Goal: Task Accomplishment & Management: Manage account settings

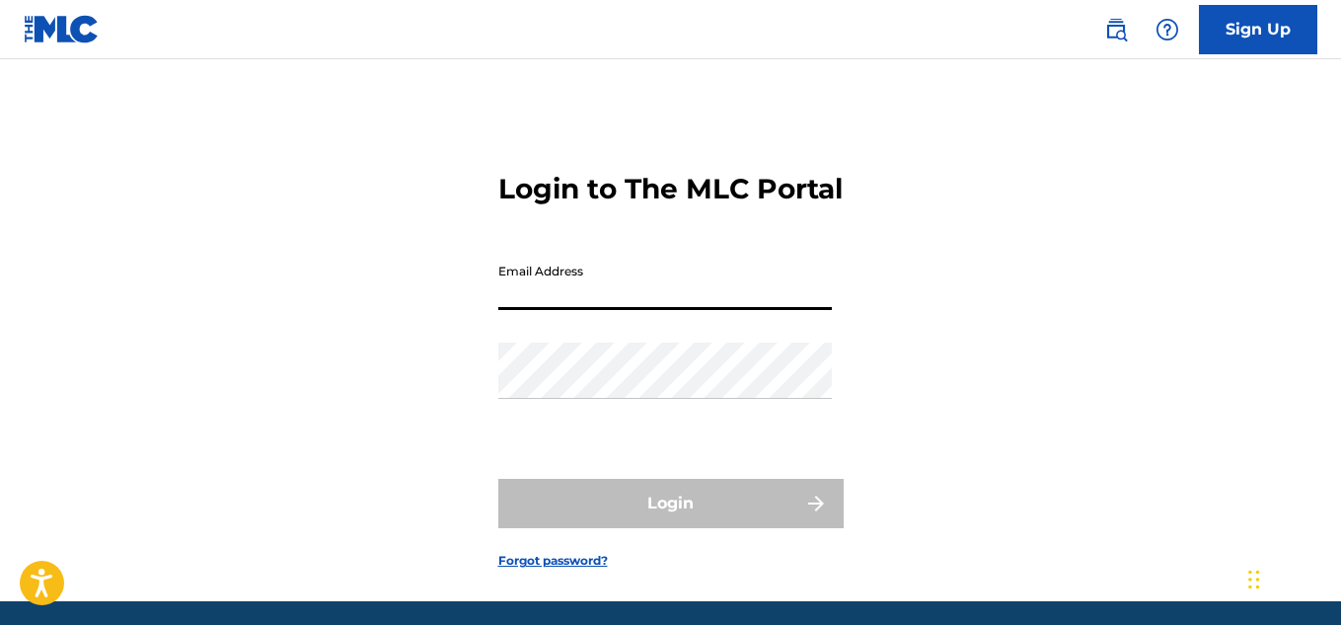
click at [629, 310] on input "Email Address" at bounding box center [665, 282] width 334 height 56
type input "[EMAIL_ADDRESS][DOMAIN_NAME]"
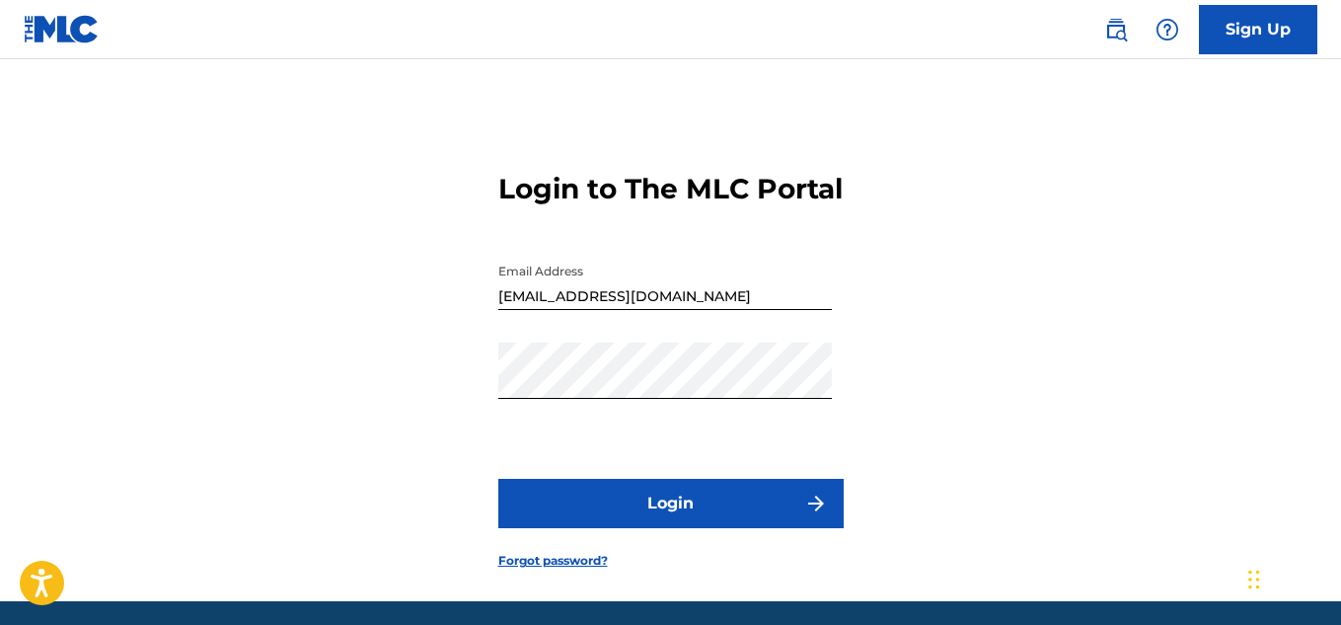
click at [754, 528] on button "Login" at bounding box center [670, 503] width 345 height 49
click at [1244, 373] on div "Login to The MLC Portal Email Address [EMAIL_ADDRESS][DOMAIN_NAME] Password Log…" at bounding box center [670, 355] width 1341 height 493
click at [591, 569] on link "Forgot password?" at bounding box center [553, 561] width 110 height 18
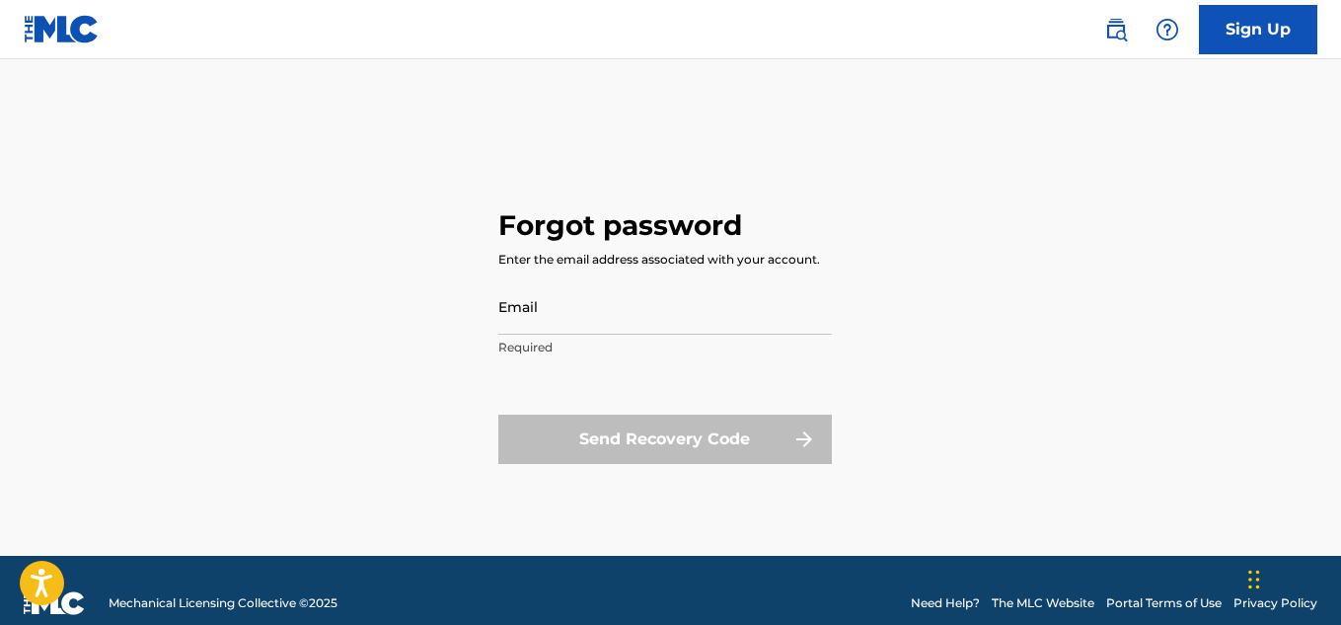
click at [656, 306] on input "Email" at bounding box center [665, 306] width 334 height 56
type input "[EMAIL_ADDRESS][DOMAIN_NAME]"
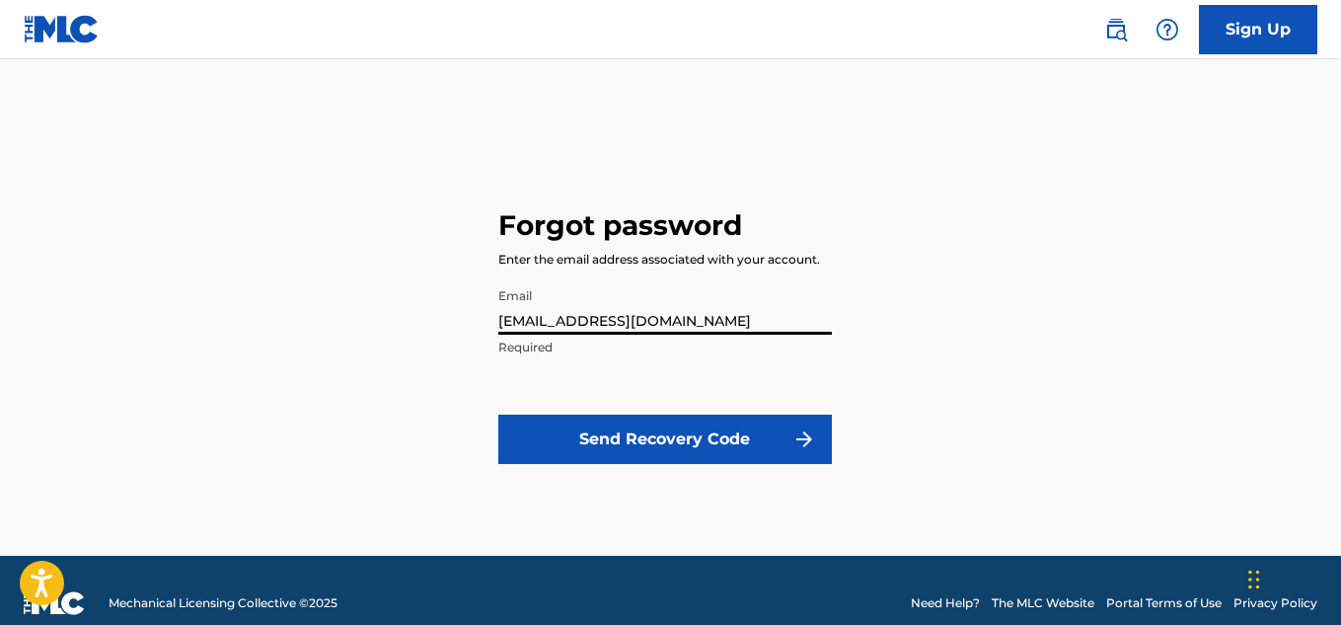
click at [651, 430] on button "Send Recovery Code" at bounding box center [665, 439] width 334 height 49
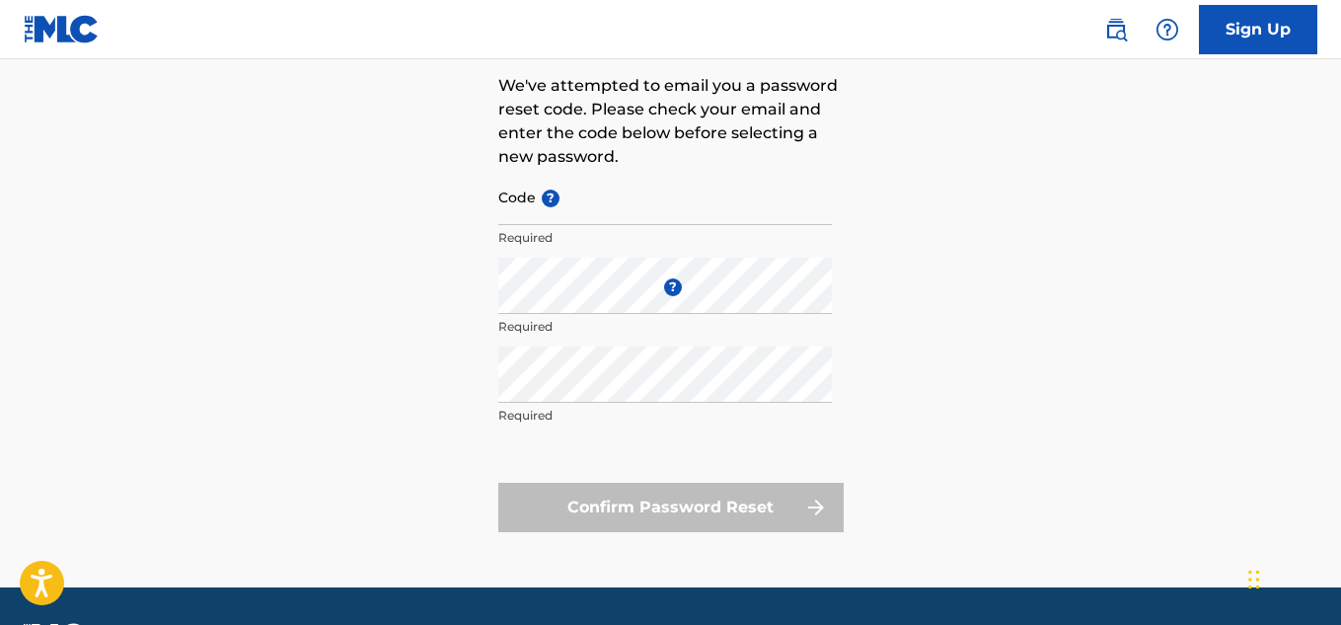
scroll to position [182, 0]
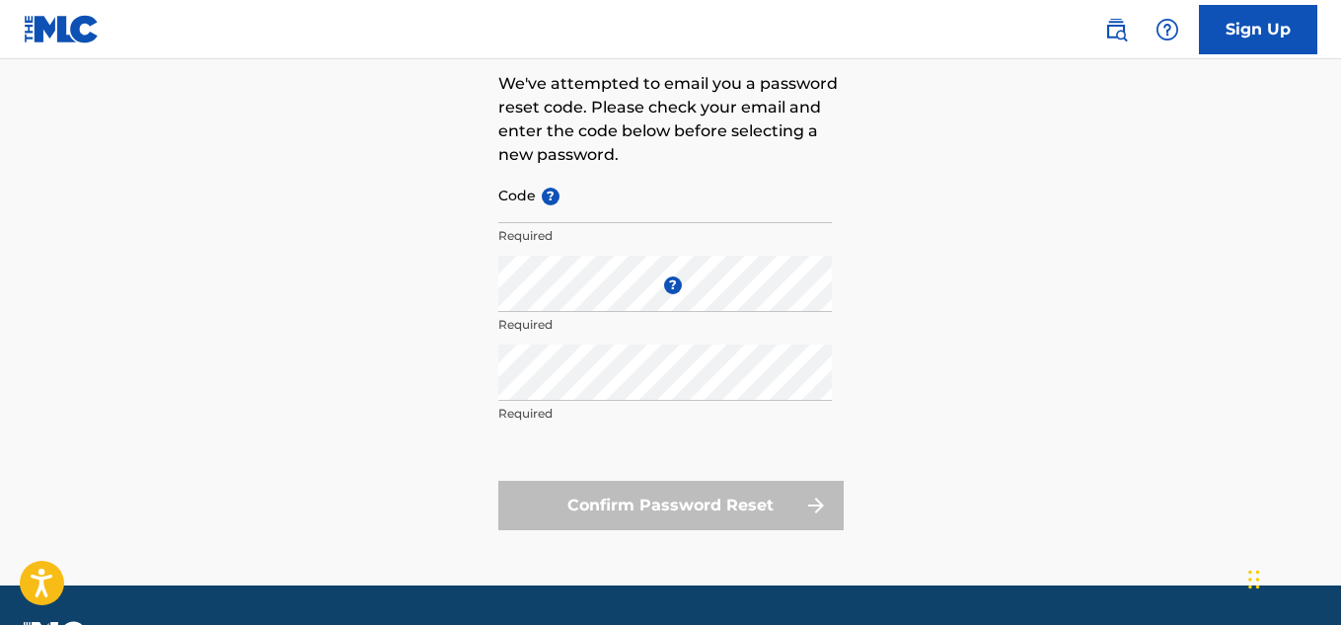
click at [612, 208] on input "Code ?" at bounding box center [665, 195] width 334 height 56
paste input "FP_9cab51baa04fa61fd250026aea6a"
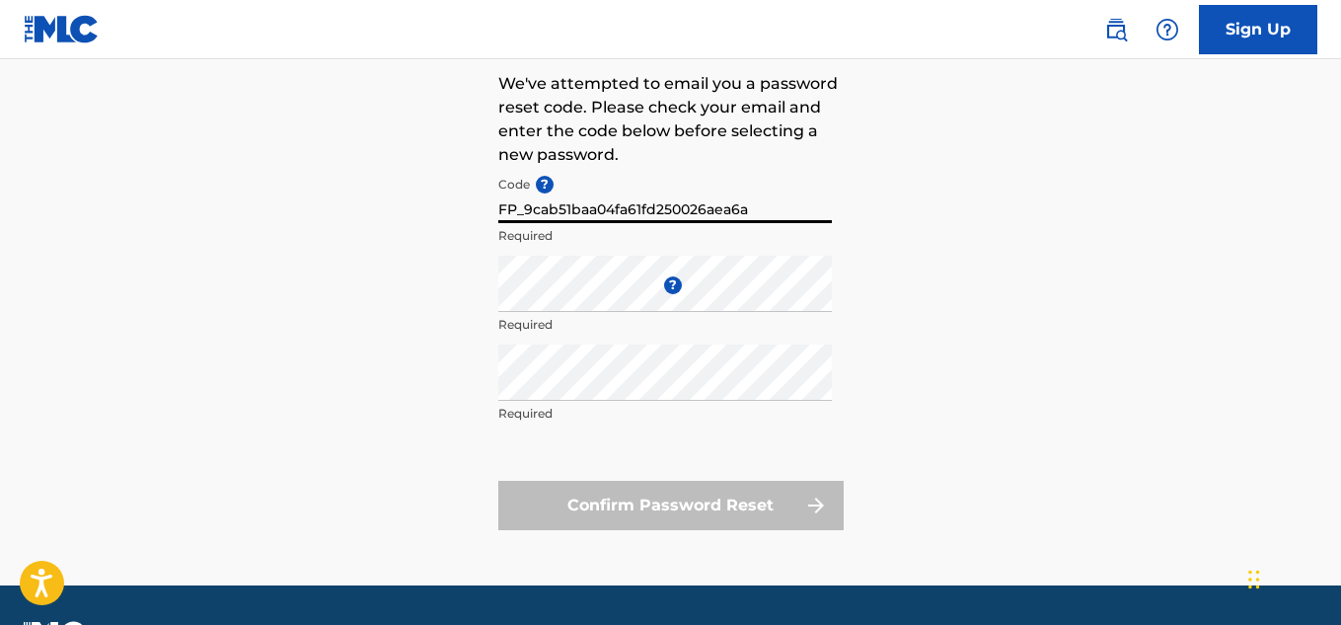
type input "FP_9cab51baa04fa61fd250026aea6a"
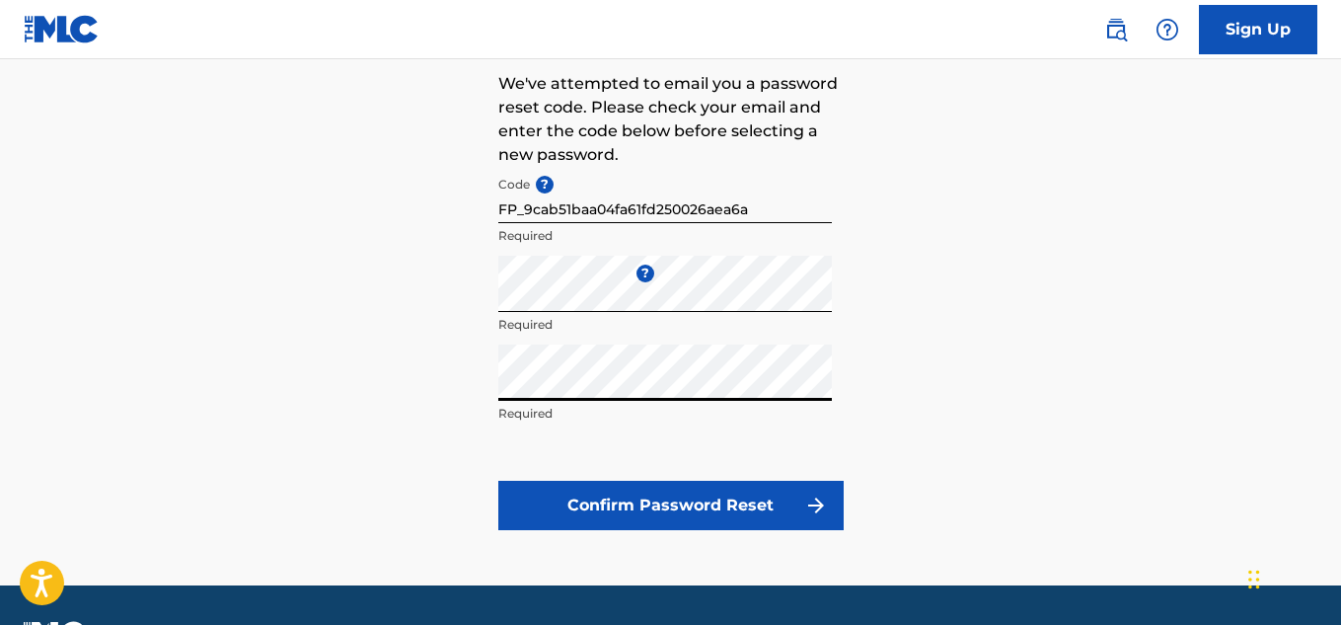
click at [679, 495] on button "Confirm Password Reset" at bounding box center [670, 505] width 345 height 49
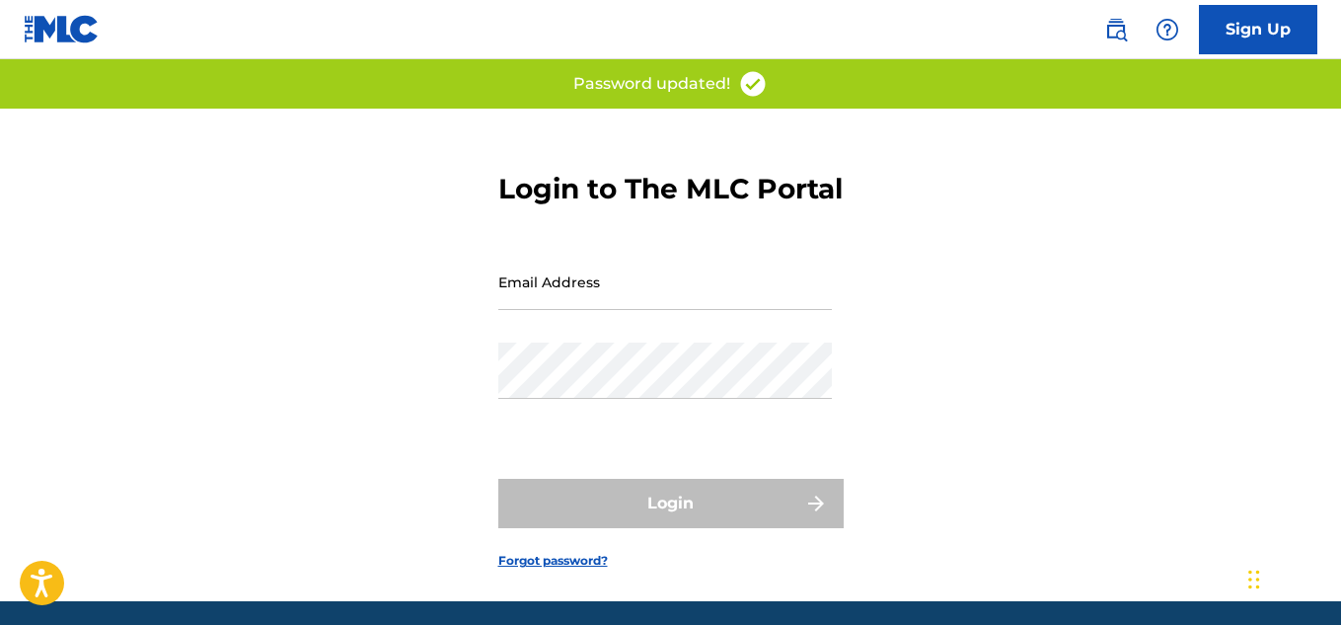
click at [688, 310] on input "Email Address" at bounding box center [665, 282] width 334 height 56
type input "[EMAIL_ADDRESS][DOMAIN_NAME]"
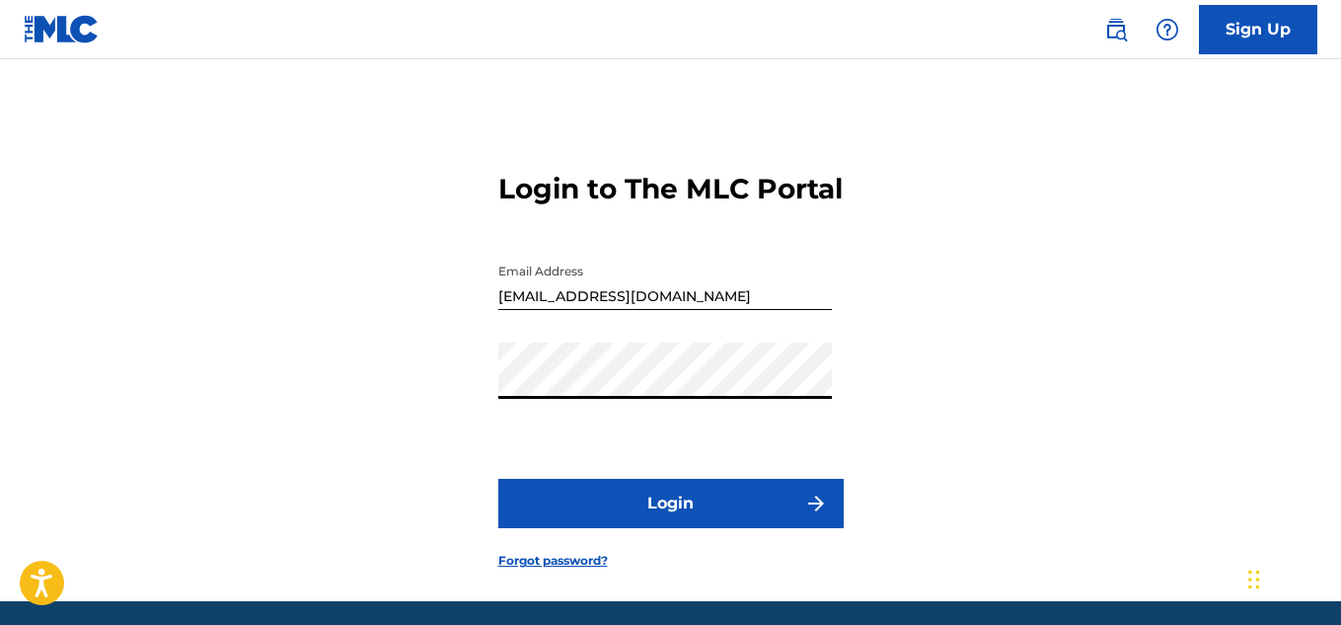
click at [693, 527] on button "Login" at bounding box center [670, 503] width 345 height 49
